Goal: Transaction & Acquisition: Purchase product/service

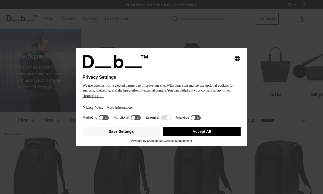
click at [142, 132] on button "Save Settings" at bounding box center [121, 131] width 77 height 9
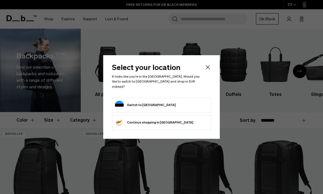
click at [196, 101] on form "Switch to Estonia" at bounding box center [161, 105] width 93 height 9
click at [148, 104] on button "Switch to Estonia" at bounding box center [145, 105] width 61 height 9
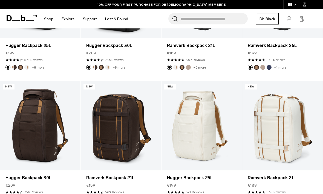
scroll to position [184, 0]
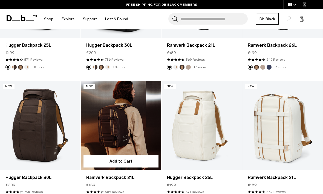
click at [133, 126] on link "Ramverk Backpack 21L" at bounding box center [121, 125] width 80 height 89
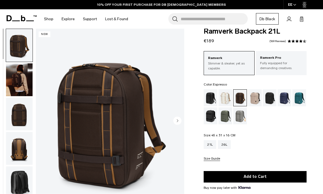
scroll to position [15, 0]
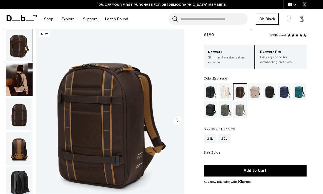
click at [144, 167] on img "1 / 16" at bounding box center [110, 121] width 148 height 185
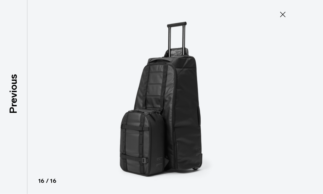
click at [282, 14] on icon at bounding box center [282, 14] width 5 height 5
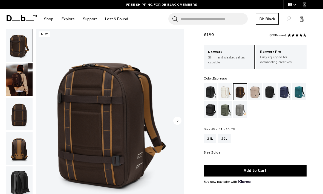
click at [225, 140] on div "26L" at bounding box center [224, 138] width 13 height 9
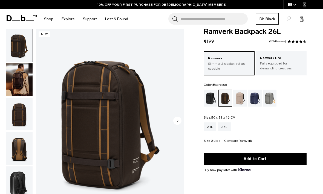
scroll to position [13, 0]
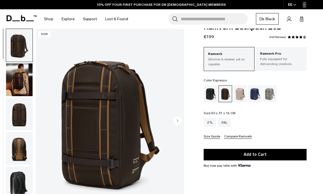
click at [178, 122] on circle "Next slide" at bounding box center [177, 120] width 8 height 8
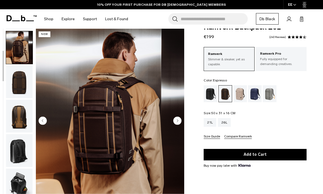
scroll to position [35, 0]
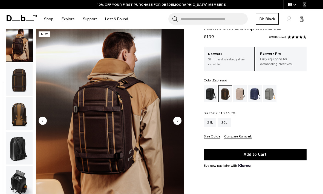
click at [177, 123] on circle "Next slide" at bounding box center [177, 120] width 8 height 8
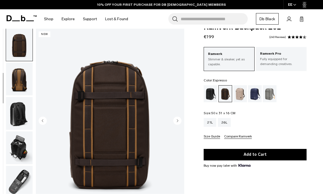
click at [179, 124] on circle "Next slide" at bounding box center [177, 120] width 8 height 8
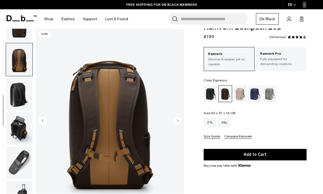
scroll to position [92, 0]
click at [179, 122] on circle "Next slide" at bounding box center [177, 120] width 8 height 8
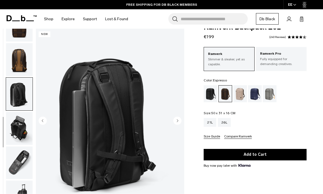
click at [179, 124] on circle "Next slide" at bounding box center [177, 120] width 8 height 8
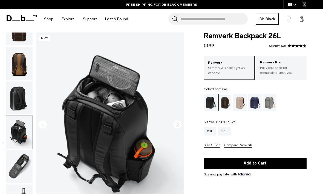
scroll to position [0, 0]
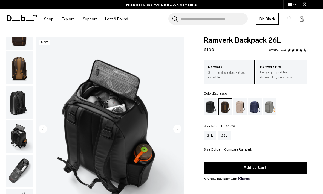
click at [291, 75] on p "Fully equipped for demanding creatives." at bounding box center [281, 75] width 42 height 10
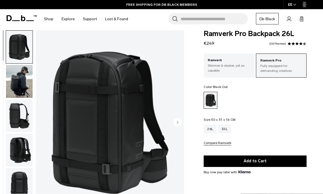
scroll to position [7, 0]
click at [176, 122] on circle "Next slide" at bounding box center [177, 122] width 8 height 8
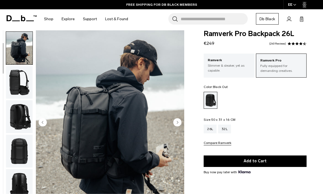
scroll to position [35, 0]
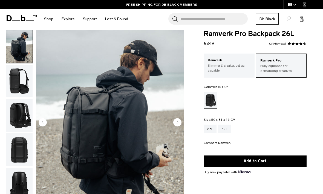
click at [179, 122] on circle "Next slide" at bounding box center [177, 122] width 8 height 8
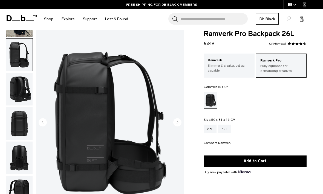
scroll to position [69, 0]
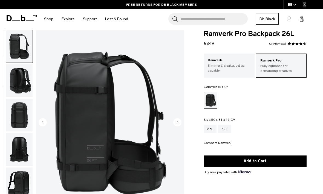
click at [179, 123] on circle "Next slide" at bounding box center [177, 122] width 8 height 8
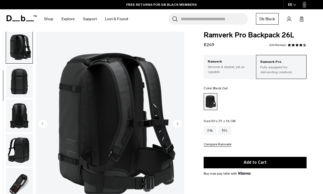
scroll to position [0, 0]
